Goal: Browse casually

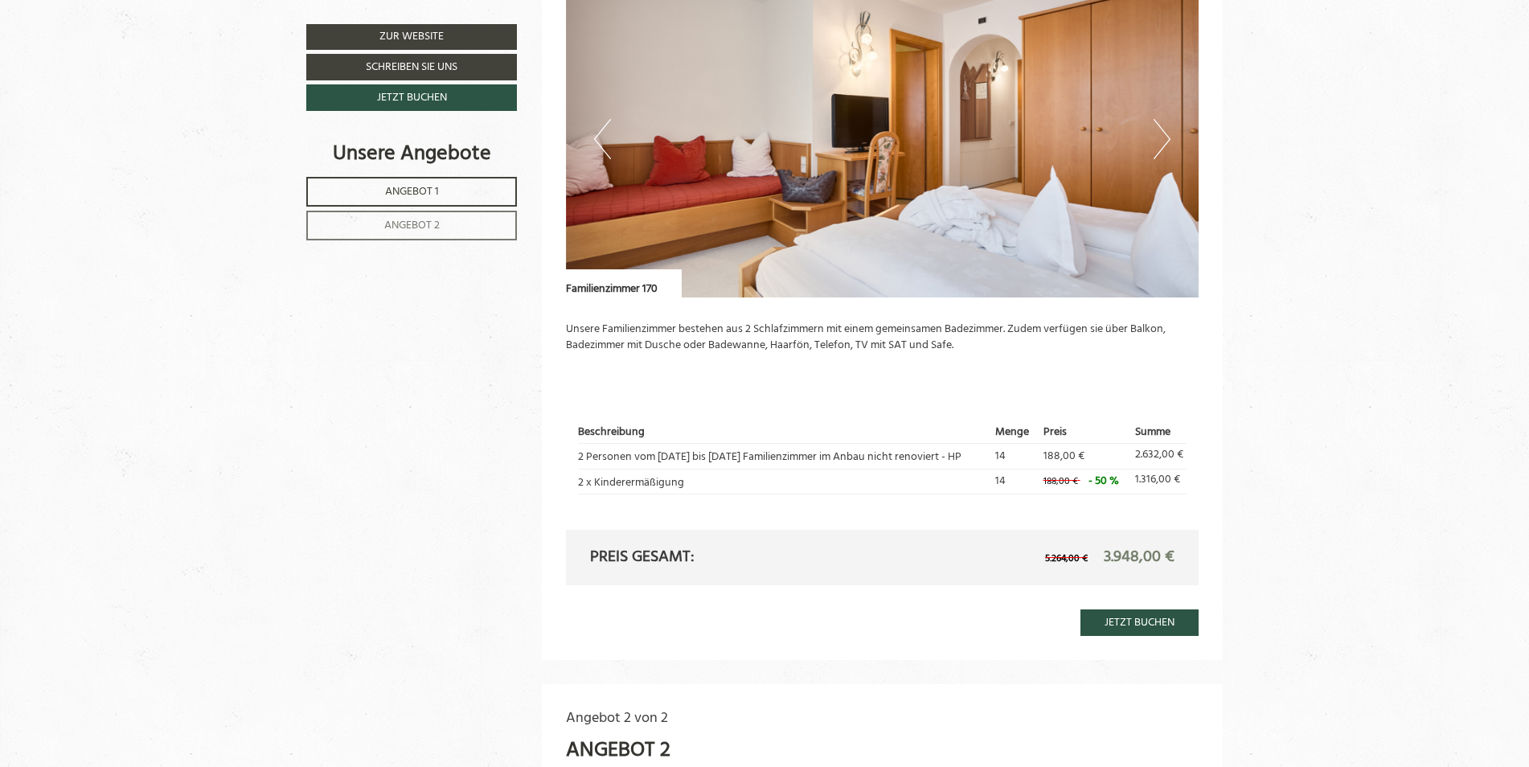
scroll to position [1125, 0]
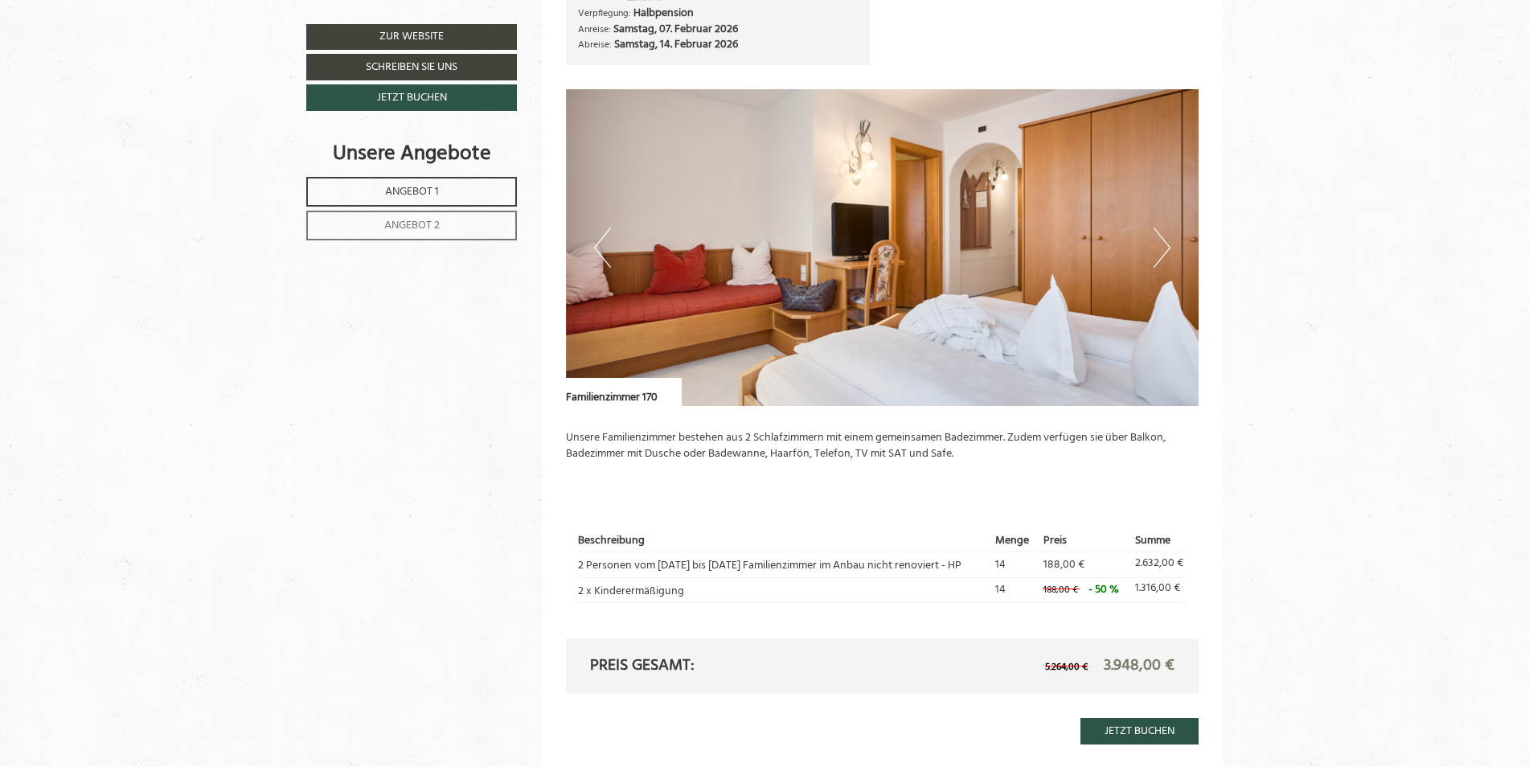
click at [1169, 240] on button "Next" at bounding box center [1162, 247] width 17 height 40
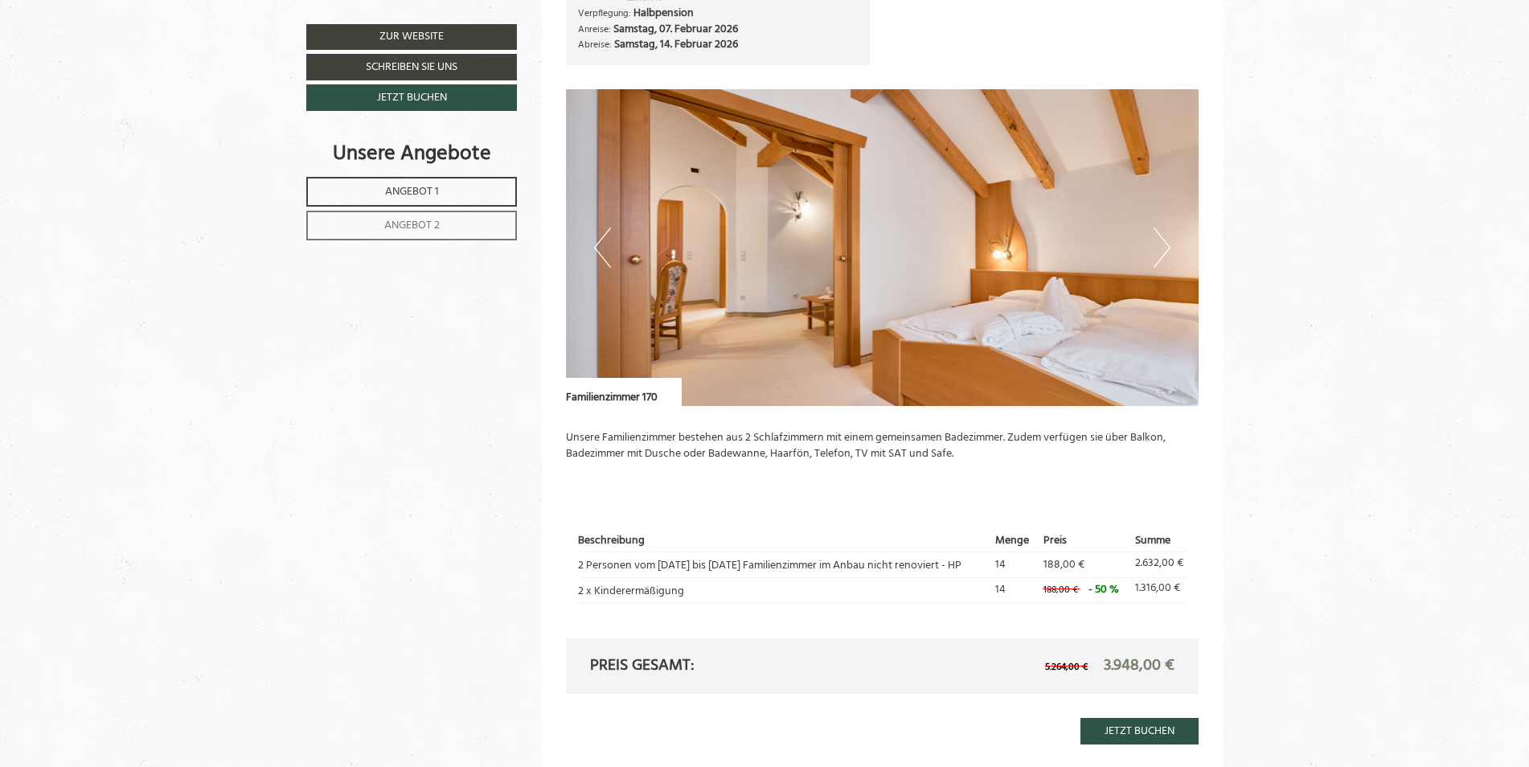
click at [1169, 240] on button "Next" at bounding box center [1162, 247] width 17 height 40
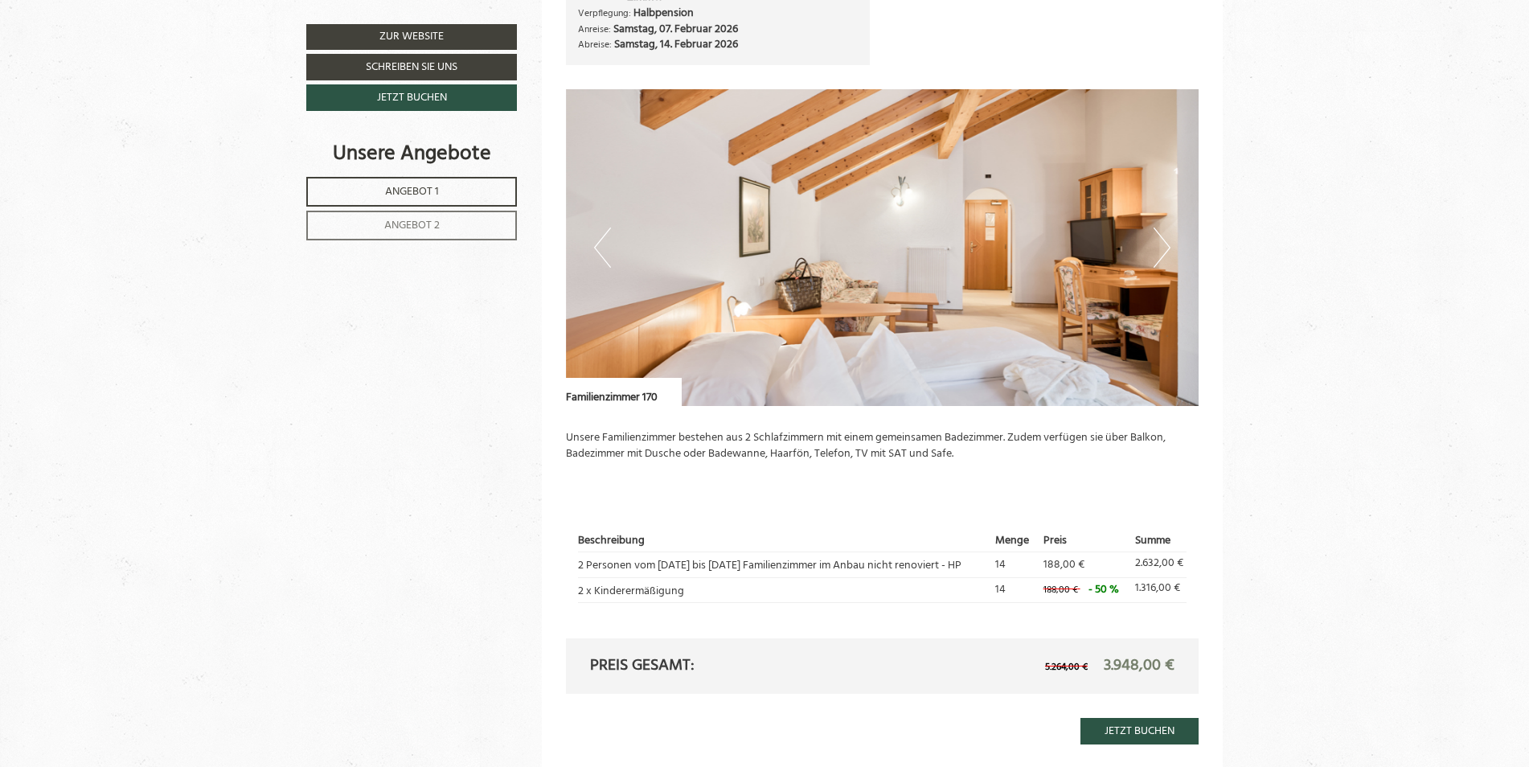
click at [1169, 240] on button "Next" at bounding box center [1162, 247] width 17 height 40
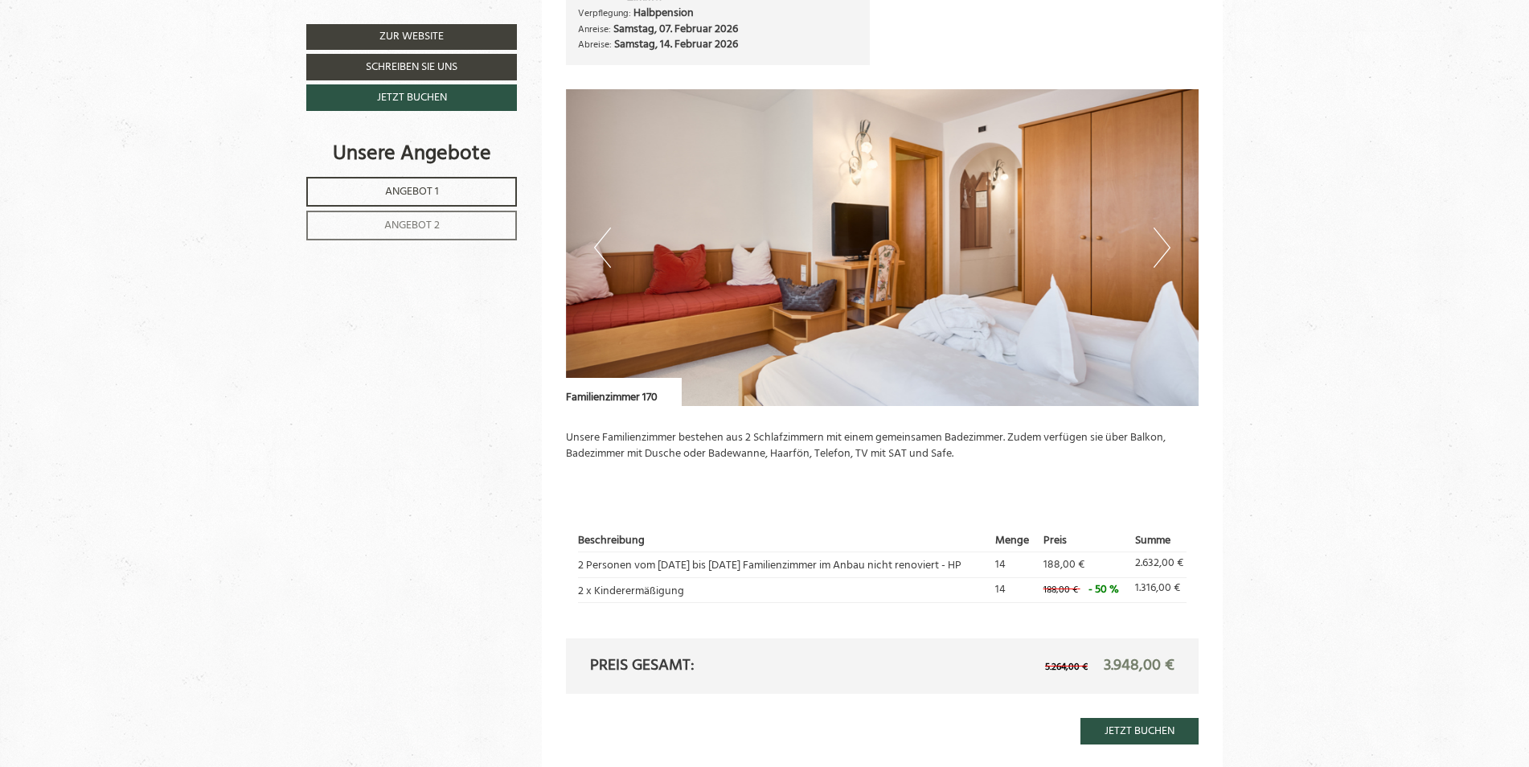
click at [1169, 240] on button "Next" at bounding box center [1162, 247] width 17 height 40
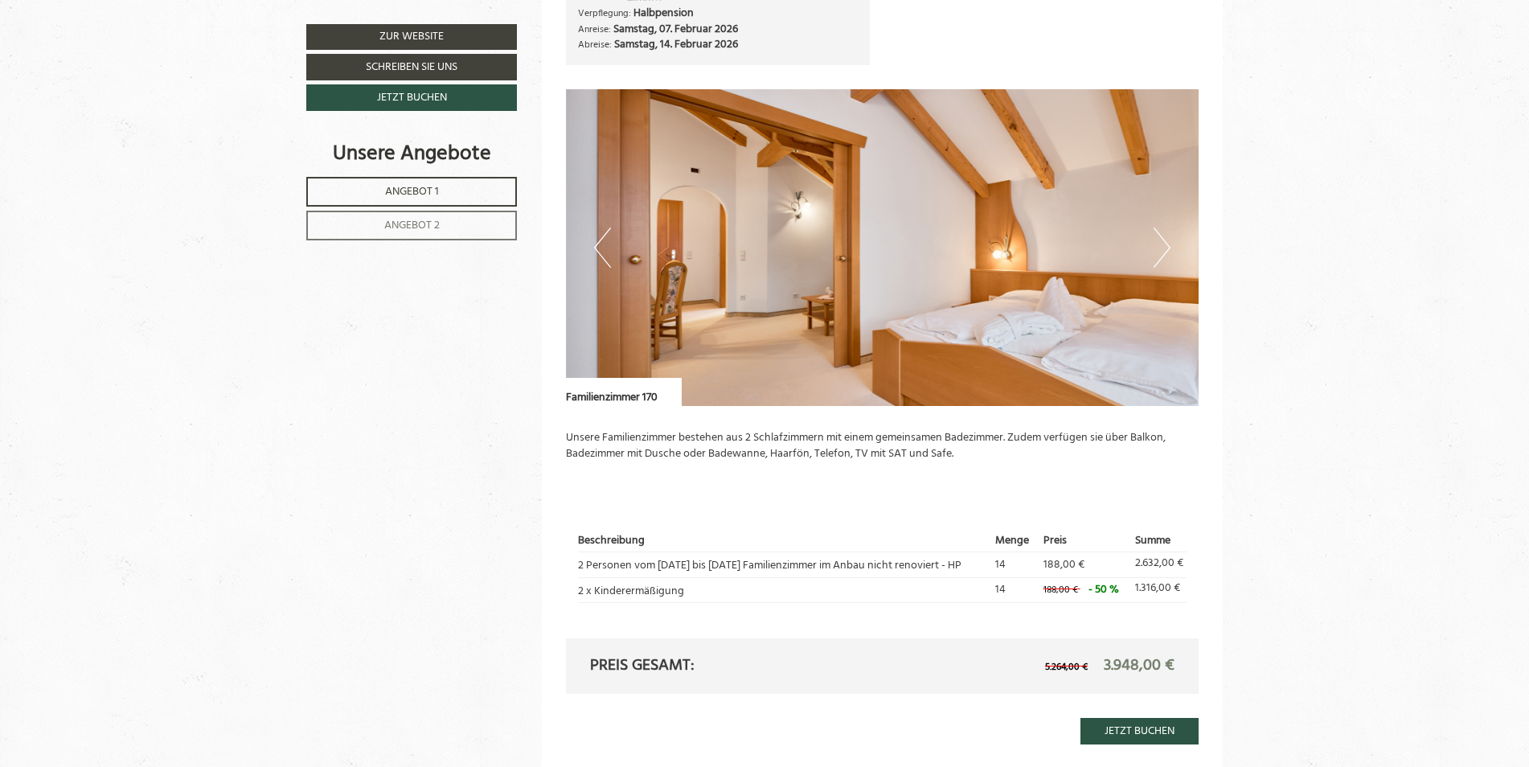
click at [1169, 240] on button "Next" at bounding box center [1162, 247] width 17 height 40
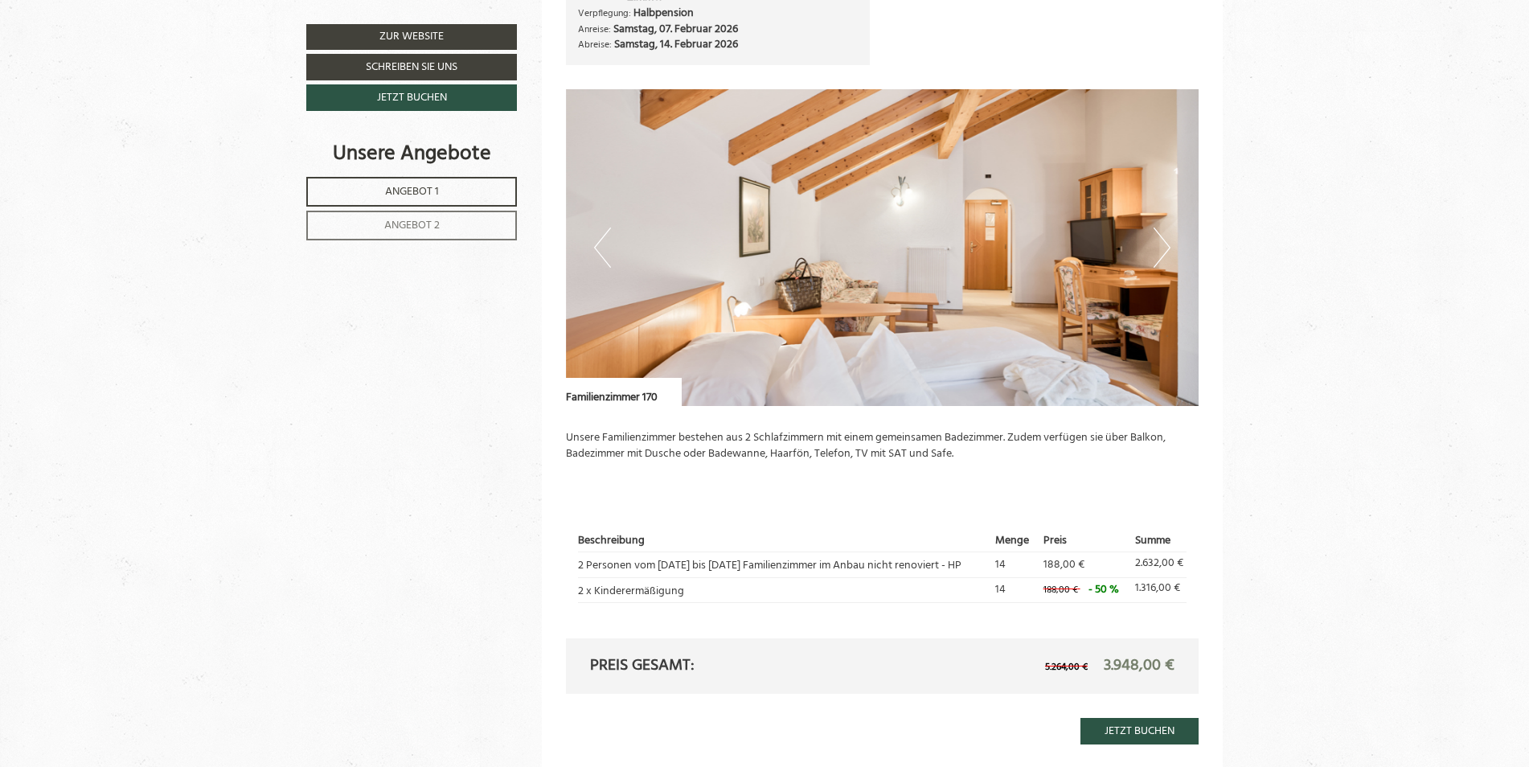
click at [1169, 240] on button "Next" at bounding box center [1162, 247] width 17 height 40
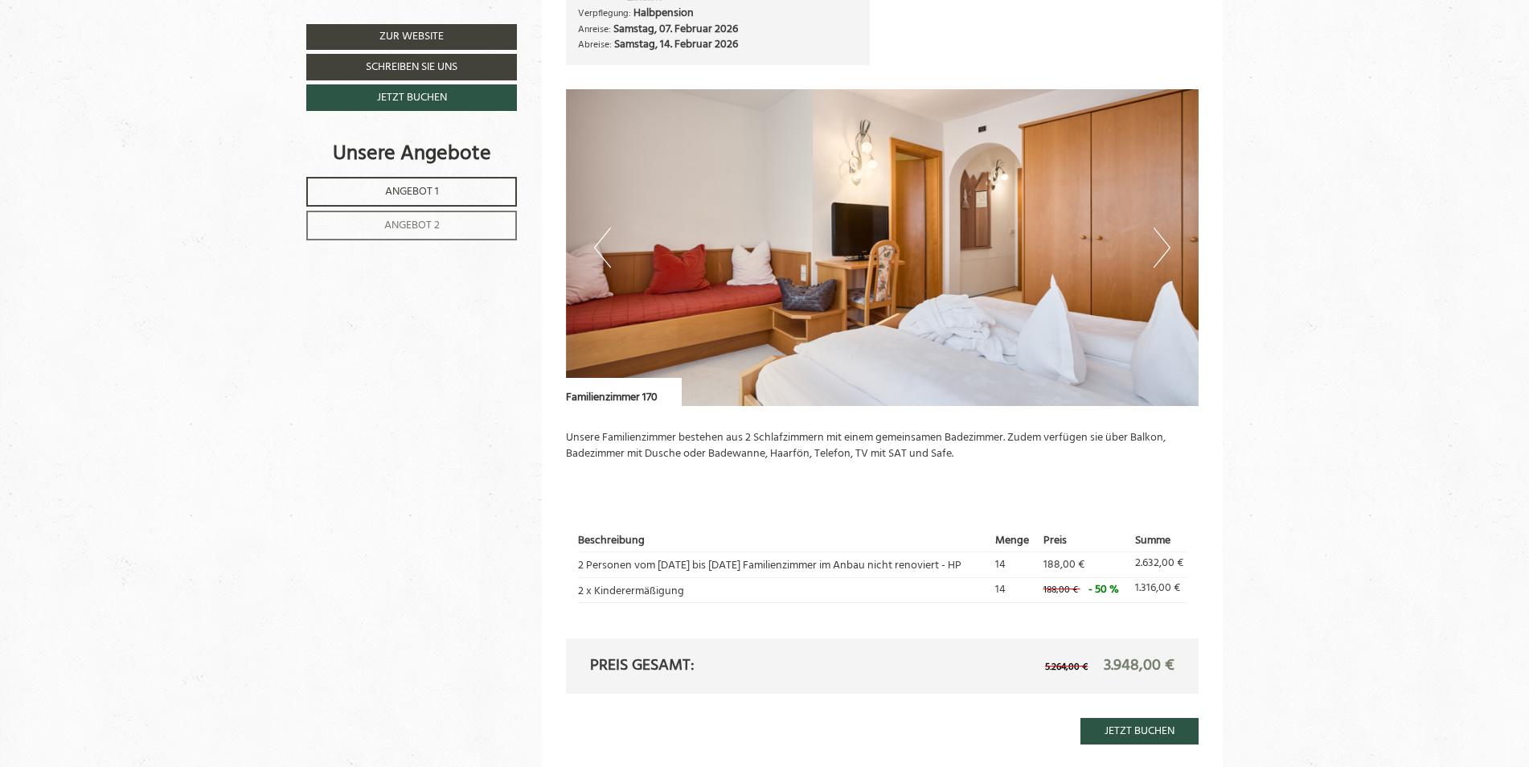
click at [1169, 240] on button "Next" at bounding box center [1162, 247] width 17 height 40
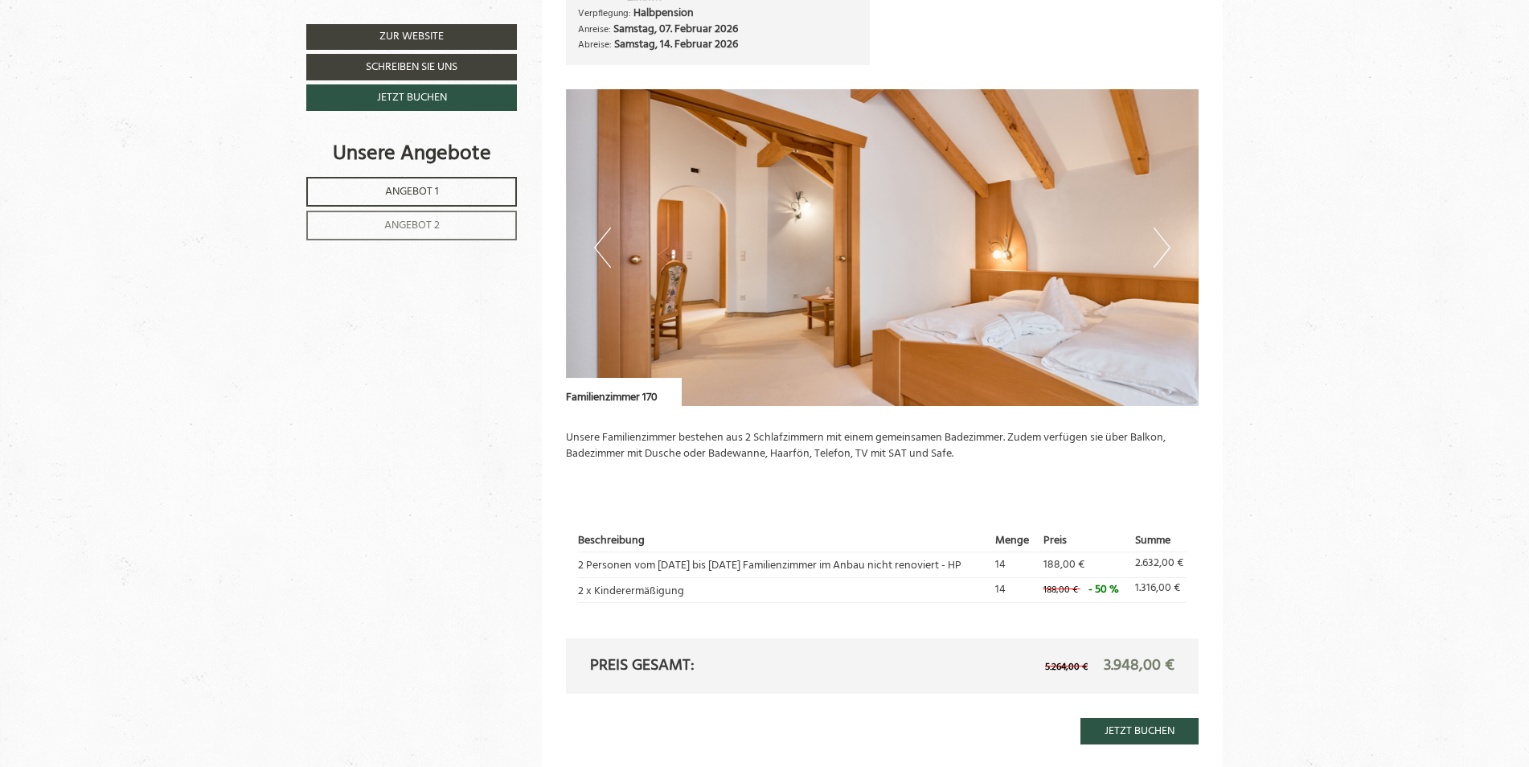
click at [1169, 240] on button "Next" at bounding box center [1162, 247] width 17 height 40
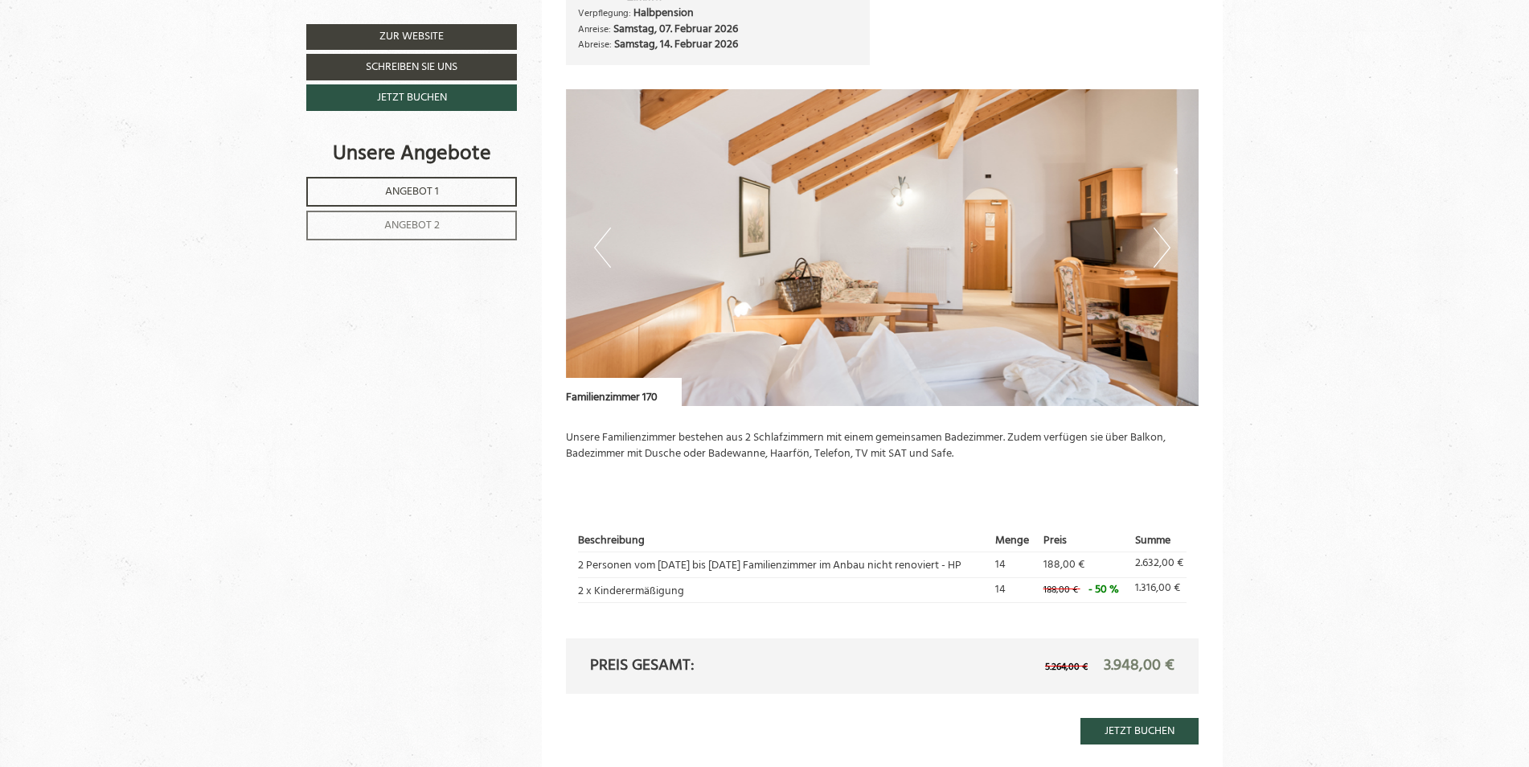
click at [1169, 240] on button "Next" at bounding box center [1162, 247] width 17 height 40
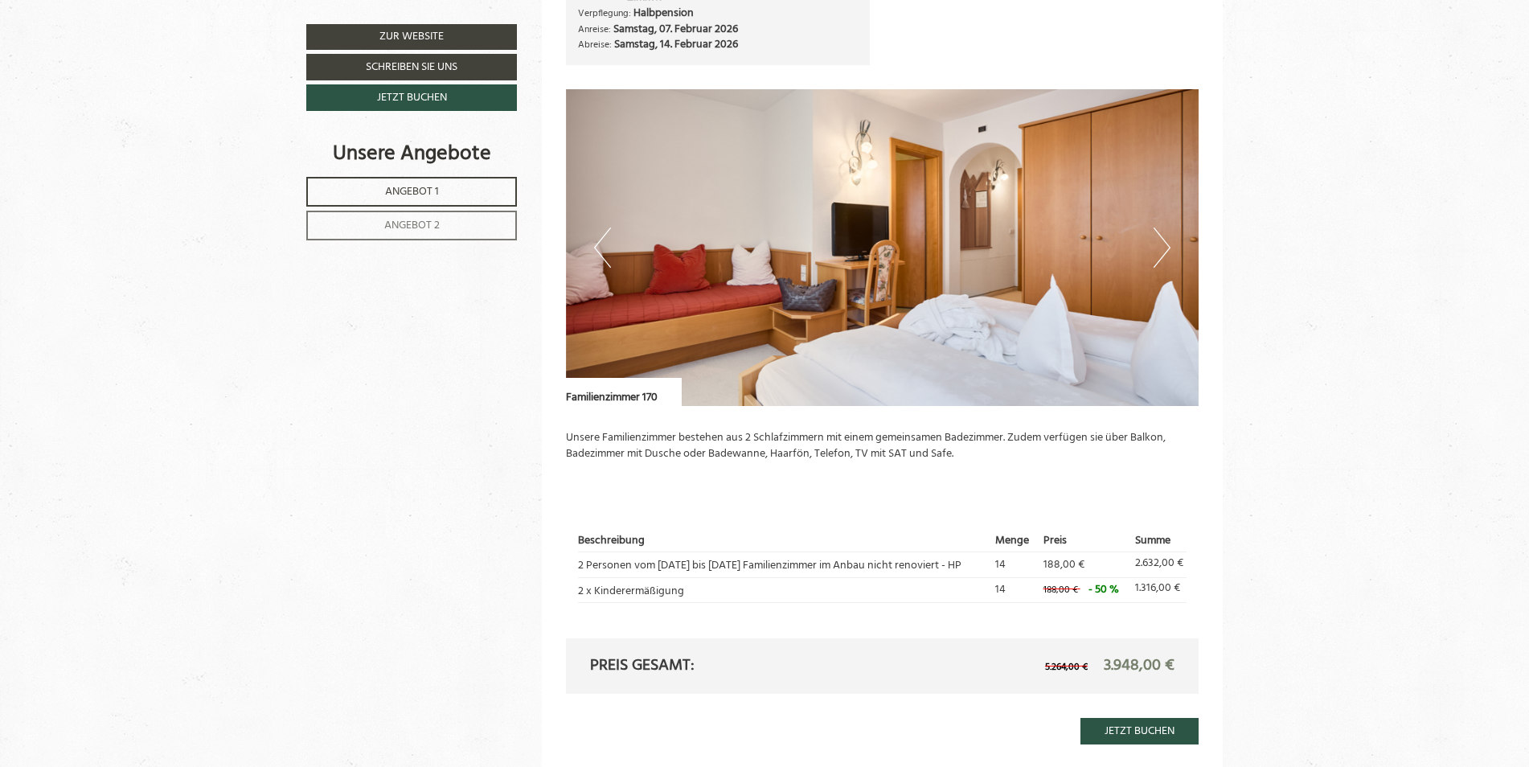
click at [1169, 240] on button "Next" at bounding box center [1162, 247] width 17 height 40
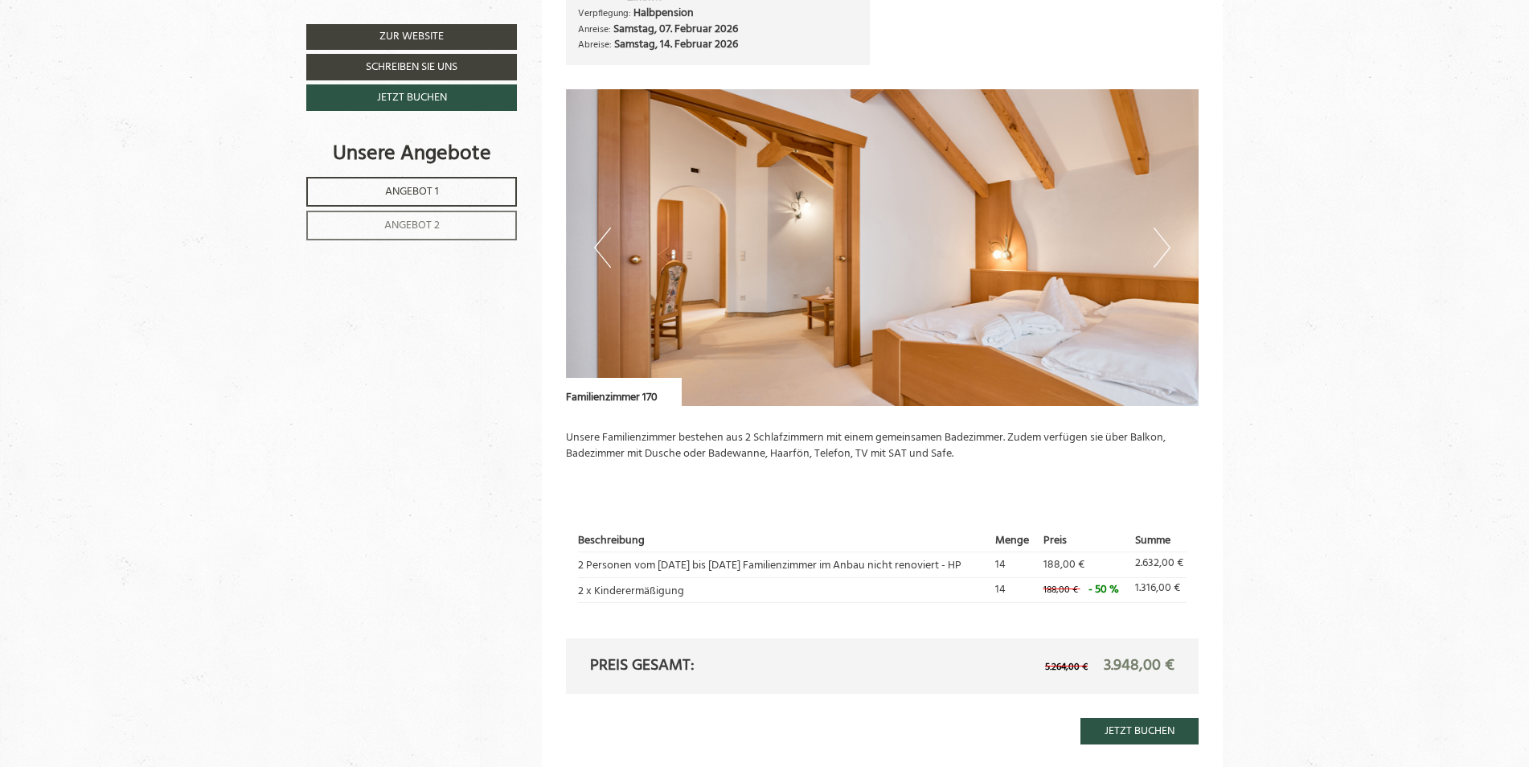
click at [1169, 240] on button "Next" at bounding box center [1162, 247] width 17 height 40
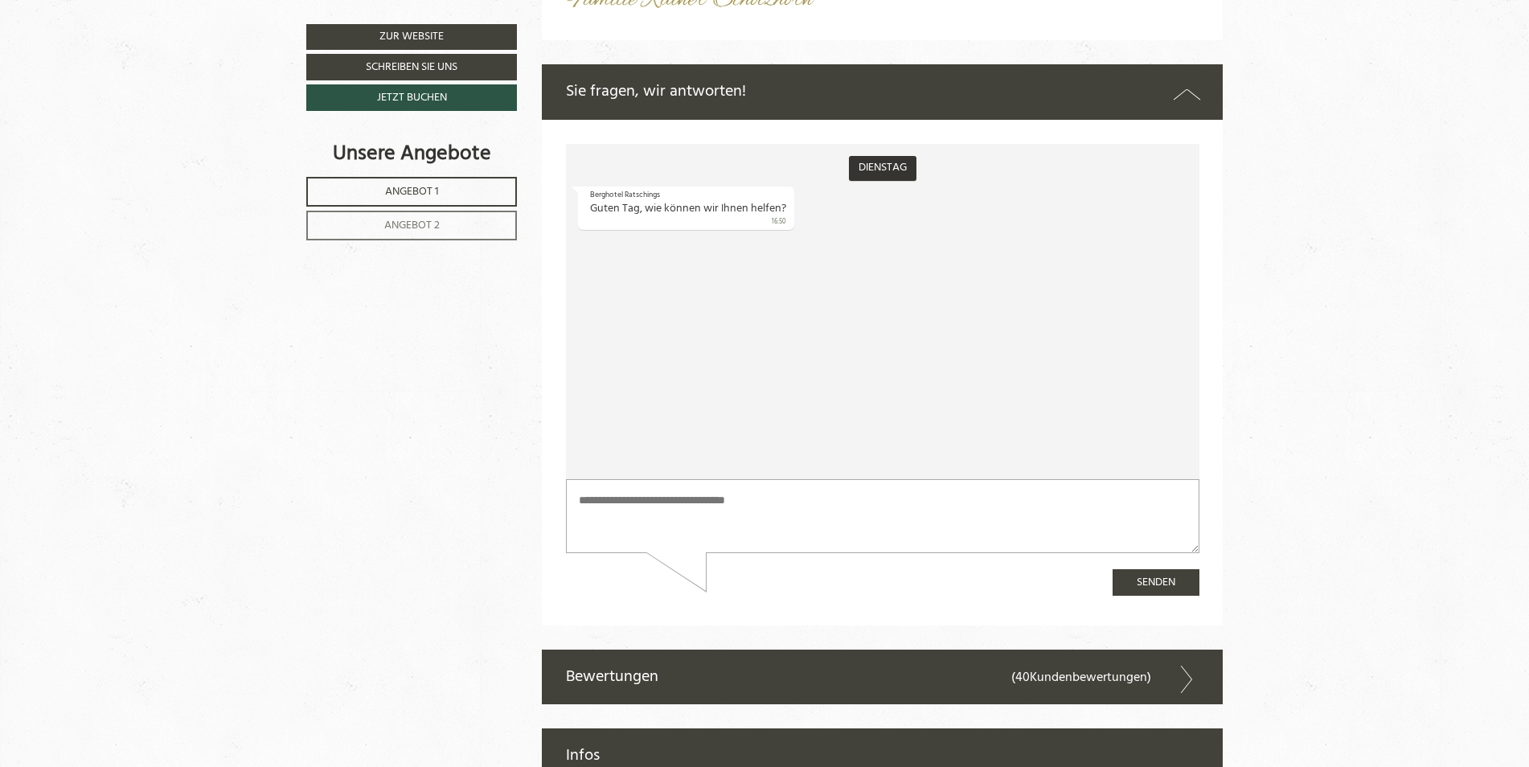
scroll to position [5386, 0]
